Goal: Obtain resource: Download file/media

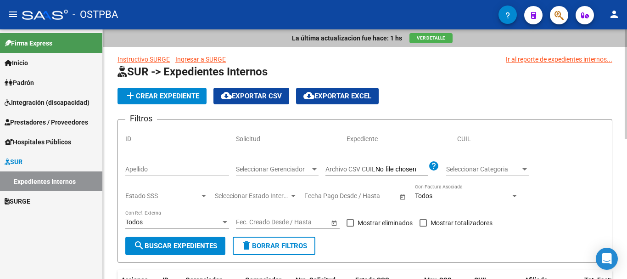
click at [144, 168] on input "Apellido" at bounding box center [177, 169] width 104 height 8
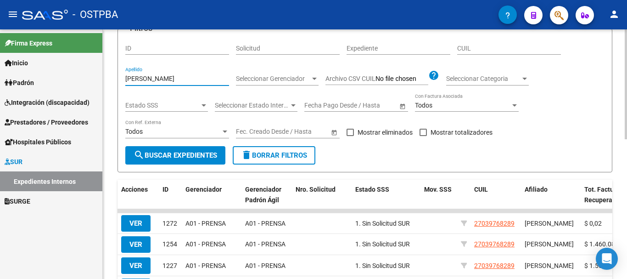
scroll to position [92, 0]
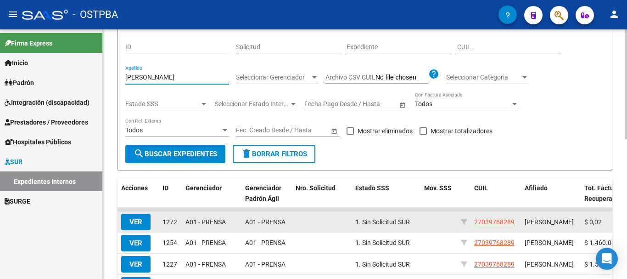
type input "[PERSON_NAME]"
click at [129, 223] on button "VER" at bounding box center [135, 221] width 29 height 17
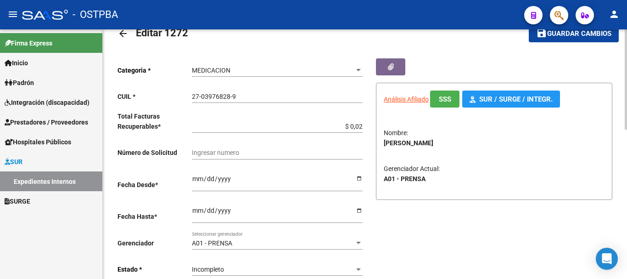
scroll to position [46, 0]
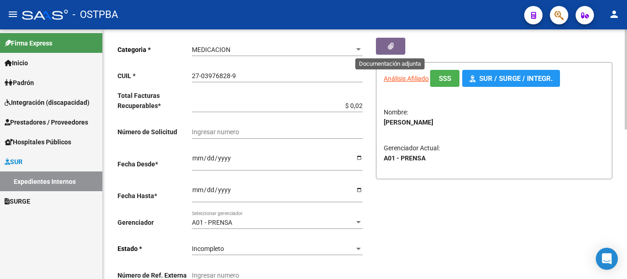
click at [396, 43] on button "button" at bounding box center [390, 46] width 29 height 17
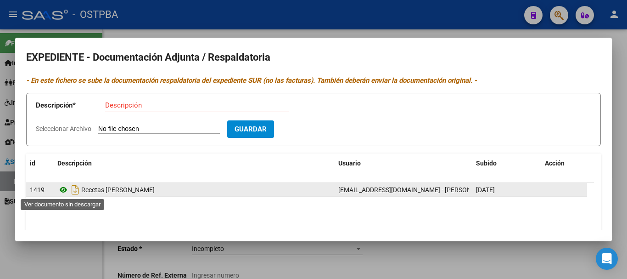
click at [62, 189] on icon at bounding box center [63, 189] width 12 height 11
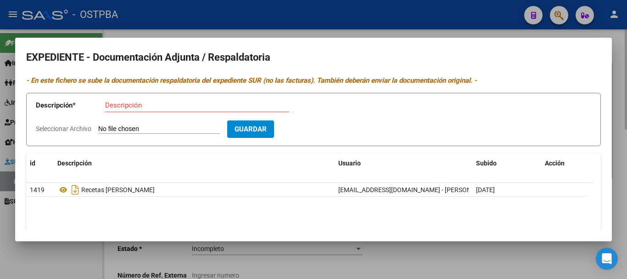
click at [441, 260] on div at bounding box center [313, 139] width 627 height 279
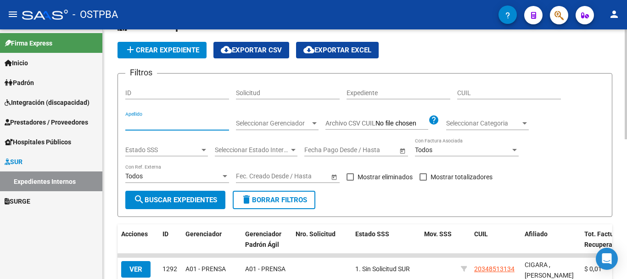
click at [151, 124] on input "Apellido" at bounding box center [177, 123] width 104 height 8
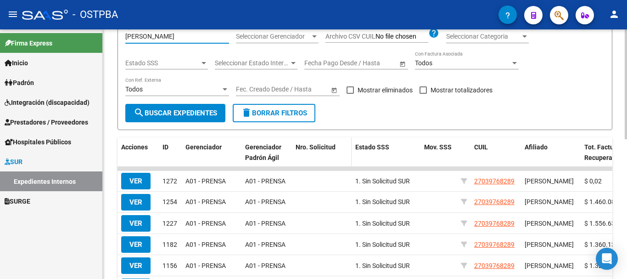
scroll to position [138, 0]
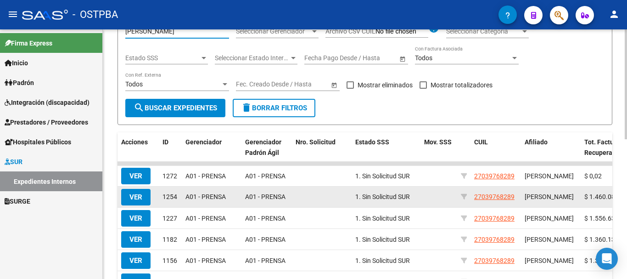
type input "[PERSON_NAME]"
click at [139, 201] on span "VER" at bounding box center [135, 197] width 13 height 8
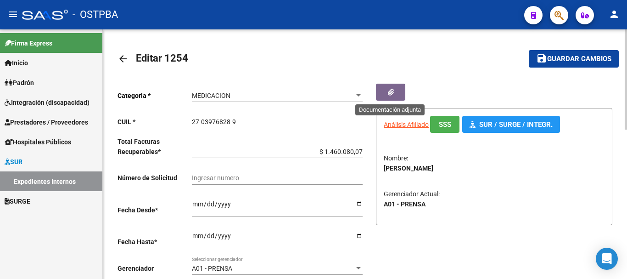
click at [389, 90] on icon "button" at bounding box center [391, 92] width 6 height 7
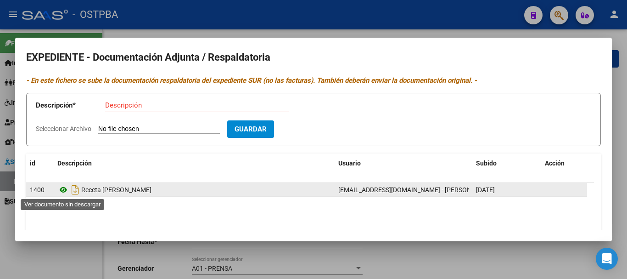
click at [65, 186] on icon at bounding box center [63, 189] width 12 height 11
